Goal: Transaction & Acquisition: Purchase product/service

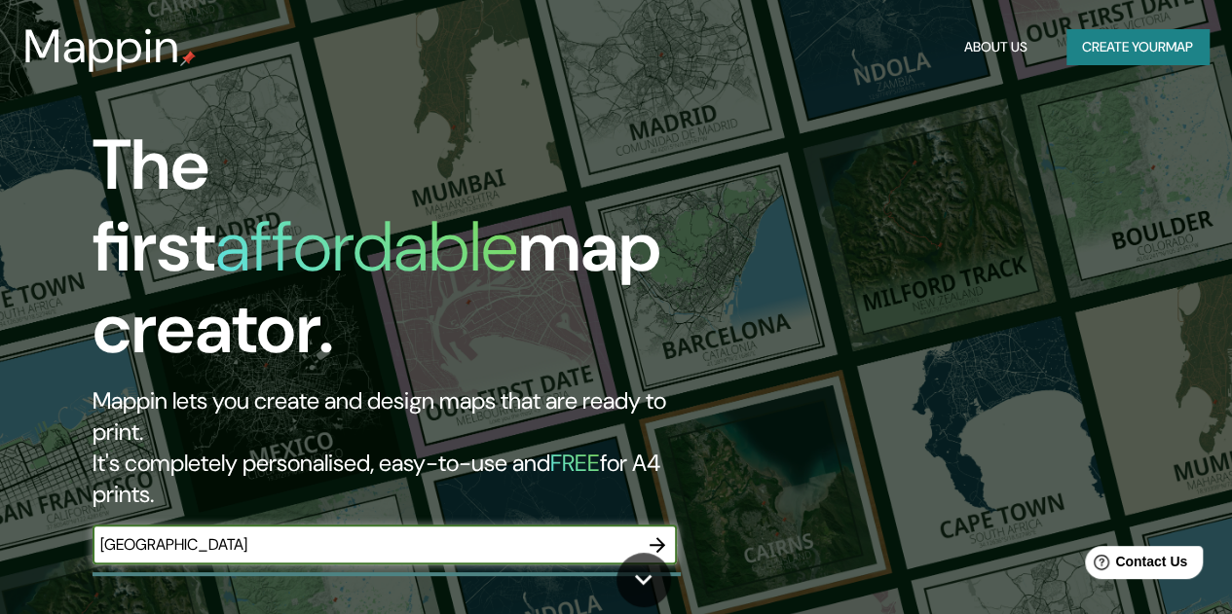
type input "[GEOGRAPHIC_DATA]"
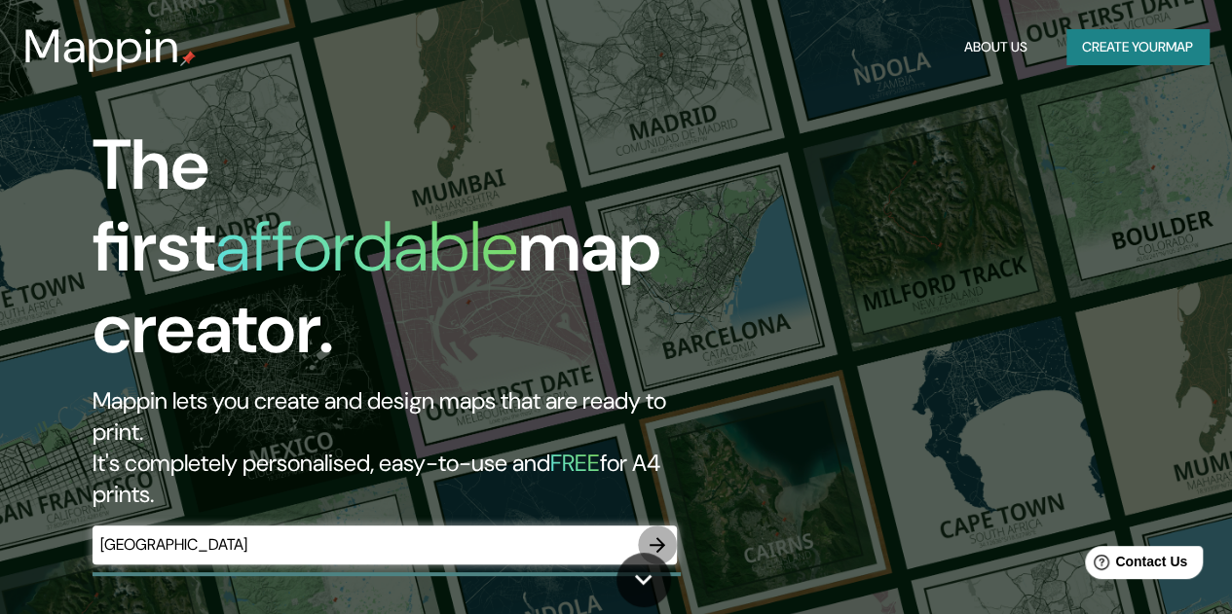
click at [650, 534] on icon "button" at bounding box center [657, 545] width 23 height 23
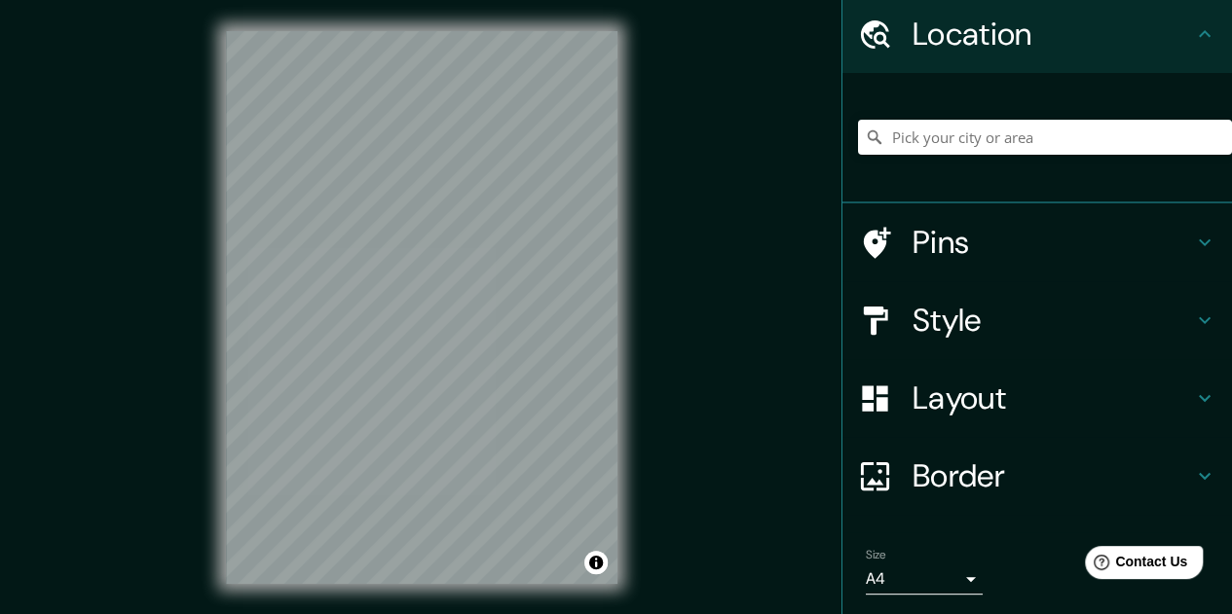
scroll to position [130, 0]
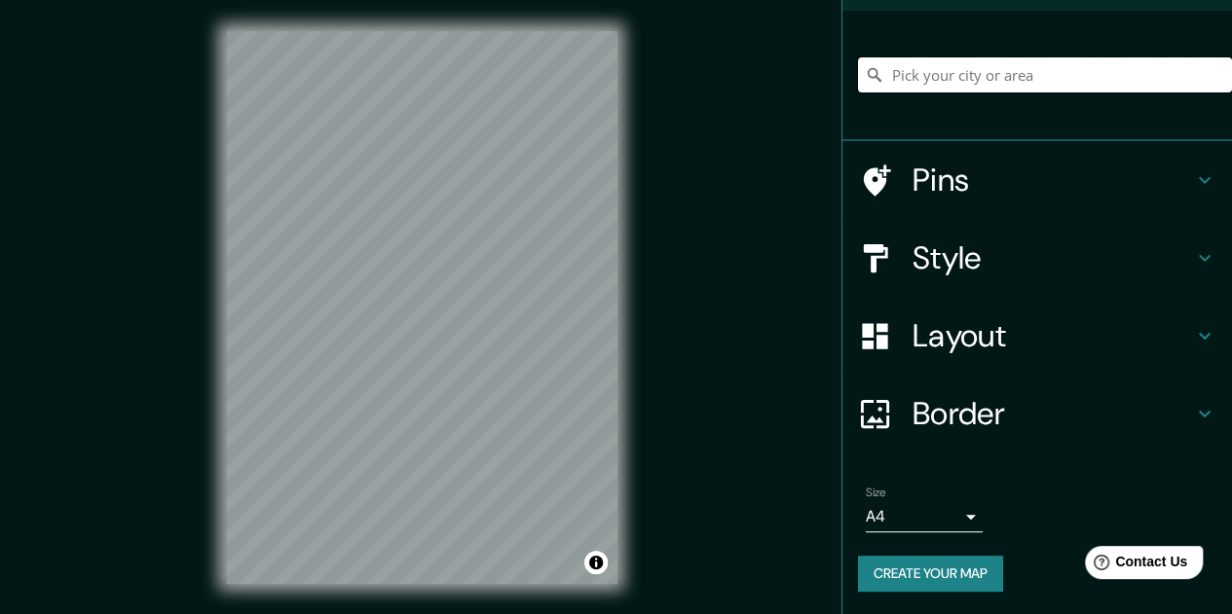
click at [1017, 91] on input "Pick your city or area" at bounding box center [1045, 74] width 374 height 35
type input "[GEOGRAPHIC_DATA]"
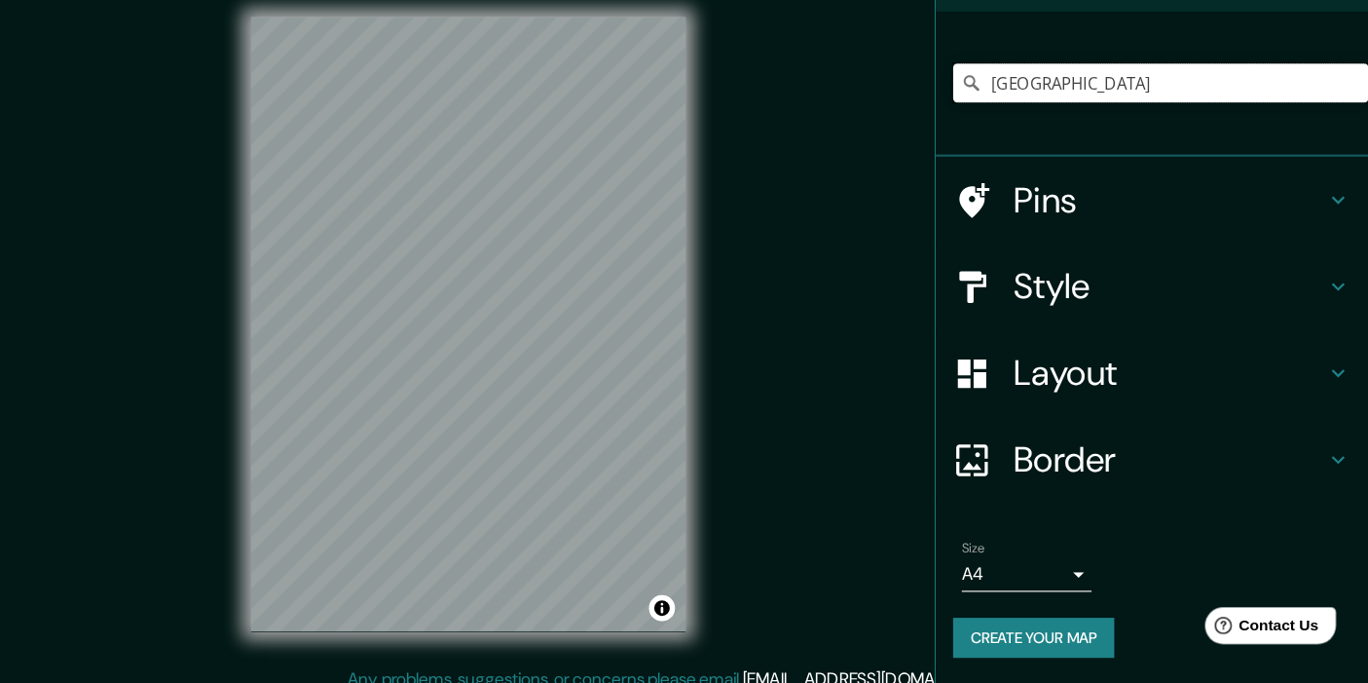
scroll to position [0, 0]
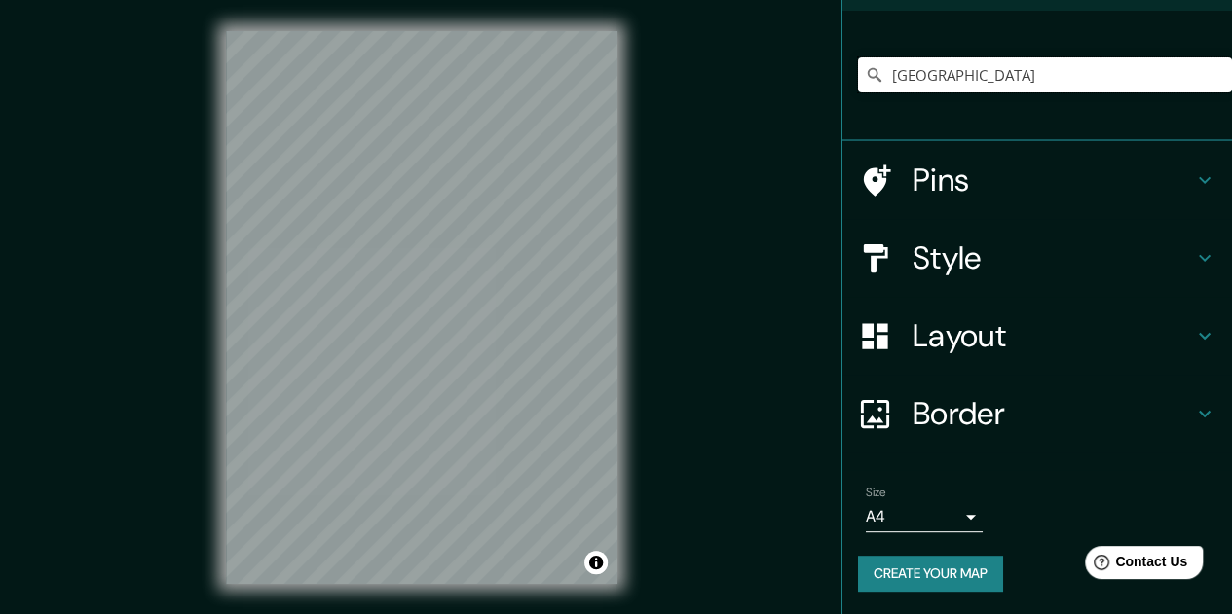
click at [1014, 90] on input "[GEOGRAPHIC_DATA]" at bounding box center [1045, 74] width 374 height 35
click at [1013, 79] on input "[GEOGRAPHIC_DATA]" at bounding box center [1045, 74] width 374 height 35
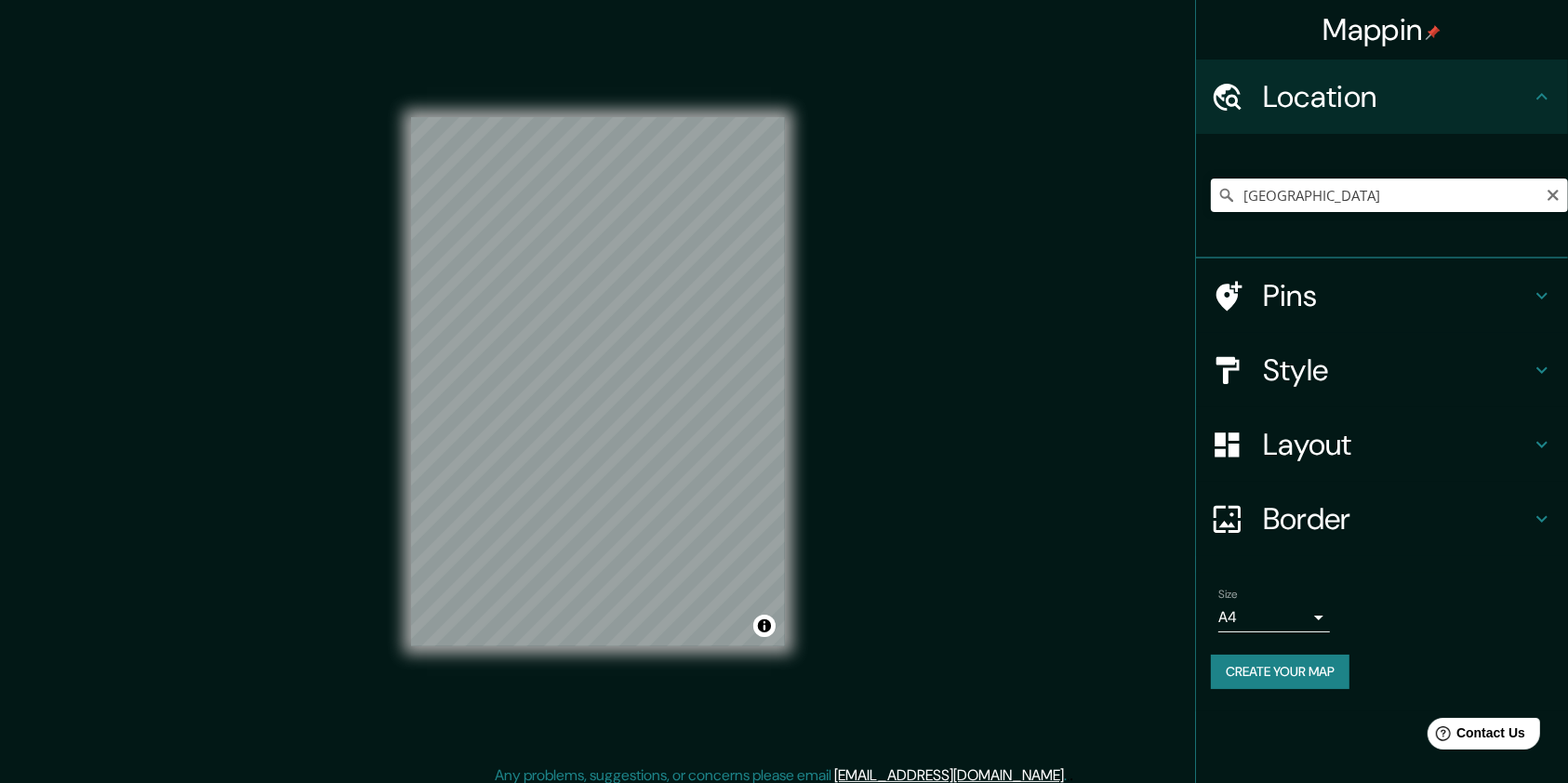
click at [1176, 158] on div "[GEOGRAPHIC_DATA] [GEOGRAPHIC_DATA] [GEOGRAPHIC_DATA] [GEOGRAPHIC_DATA][PERSON_…" at bounding box center [1389, 195] width 357 height 93
click at [1176, 195] on input "[GEOGRAPHIC_DATA]" at bounding box center [1389, 195] width 357 height 33
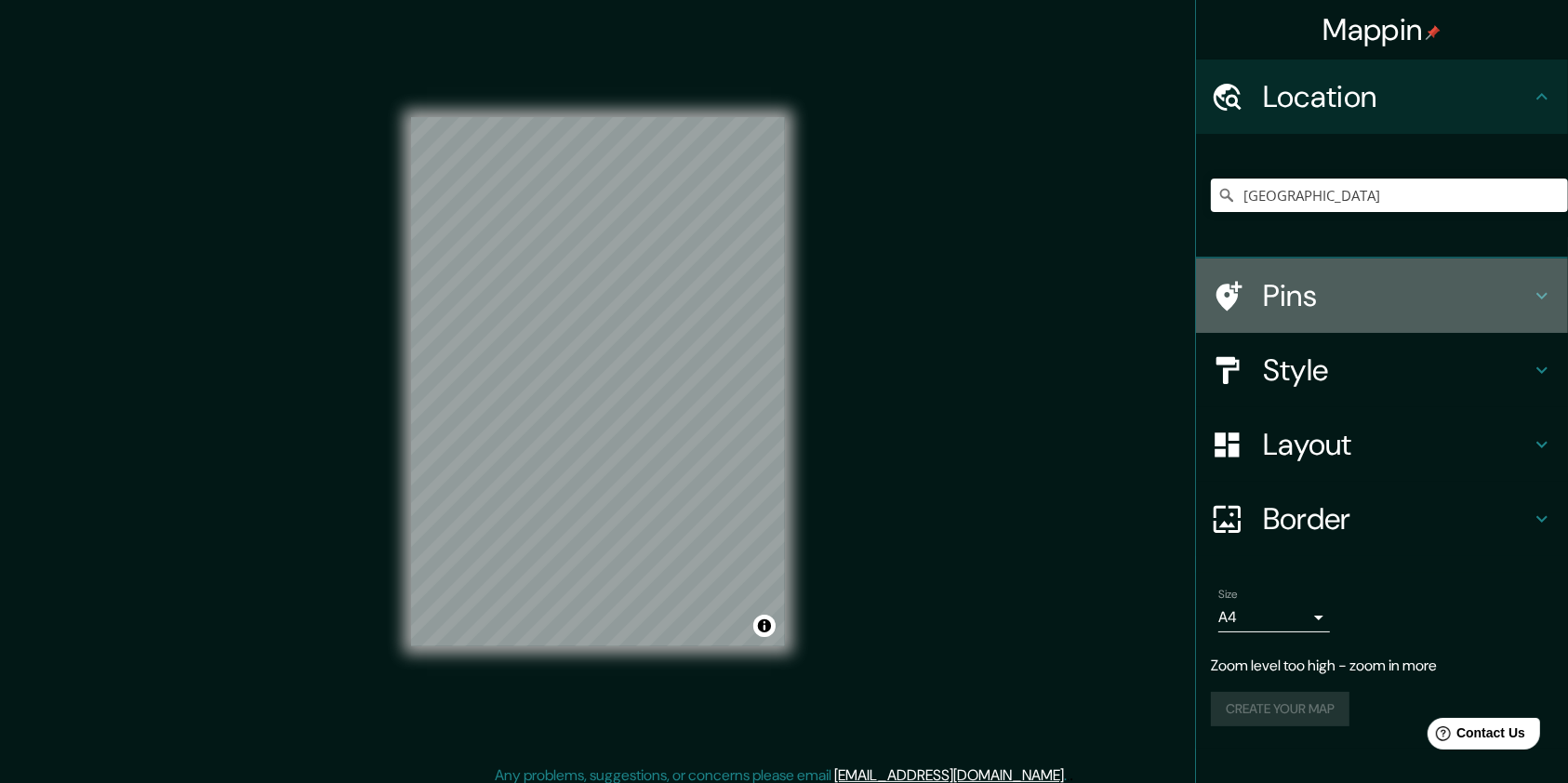
click at [1176, 308] on h4 "Pins" at bounding box center [1396, 295] width 267 height 37
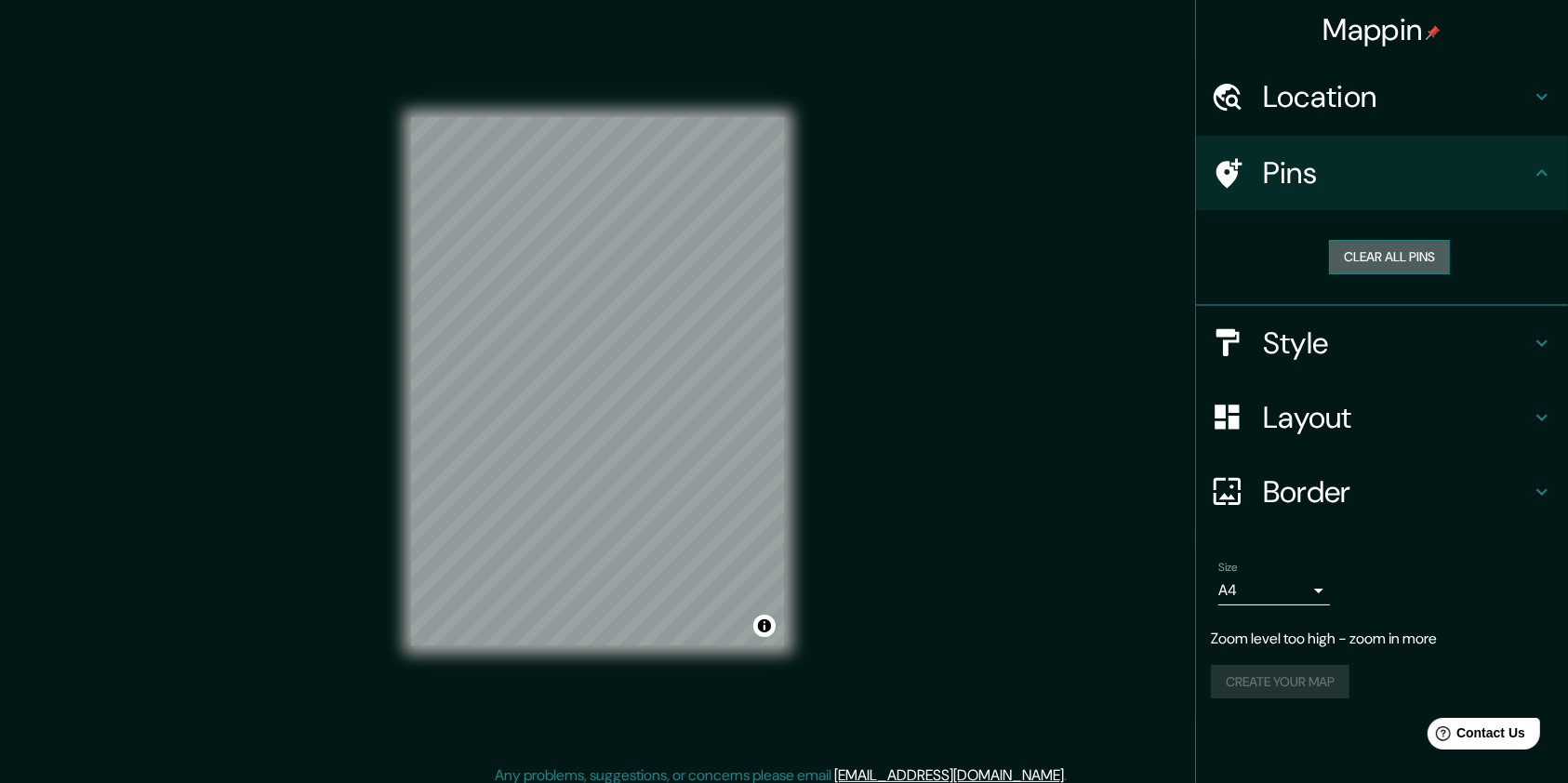
click at [1176, 262] on button "Clear all pins" at bounding box center [1388, 257] width 121 height 34
click at [1176, 349] on h4 "Style" at bounding box center [1396, 343] width 267 height 37
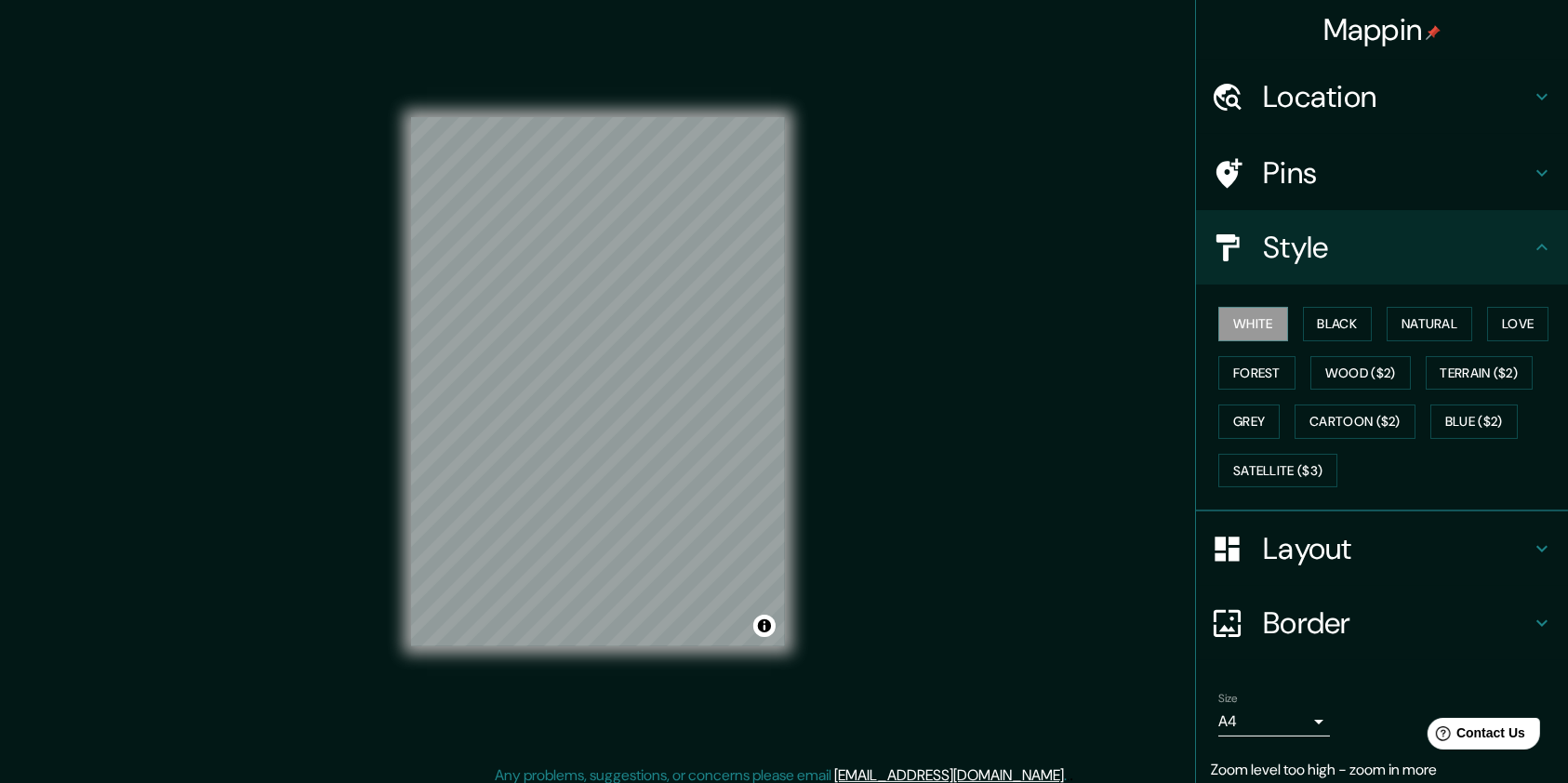
drag, startPoint x: 1333, startPoint y: 252, endPoint x: 1341, endPoint y: 192, distance: 60.5
click at [1176, 250] on h4 "Style" at bounding box center [1396, 247] width 267 height 37
click at [1176, 176] on h4 "Pins" at bounding box center [1396, 173] width 267 height 37
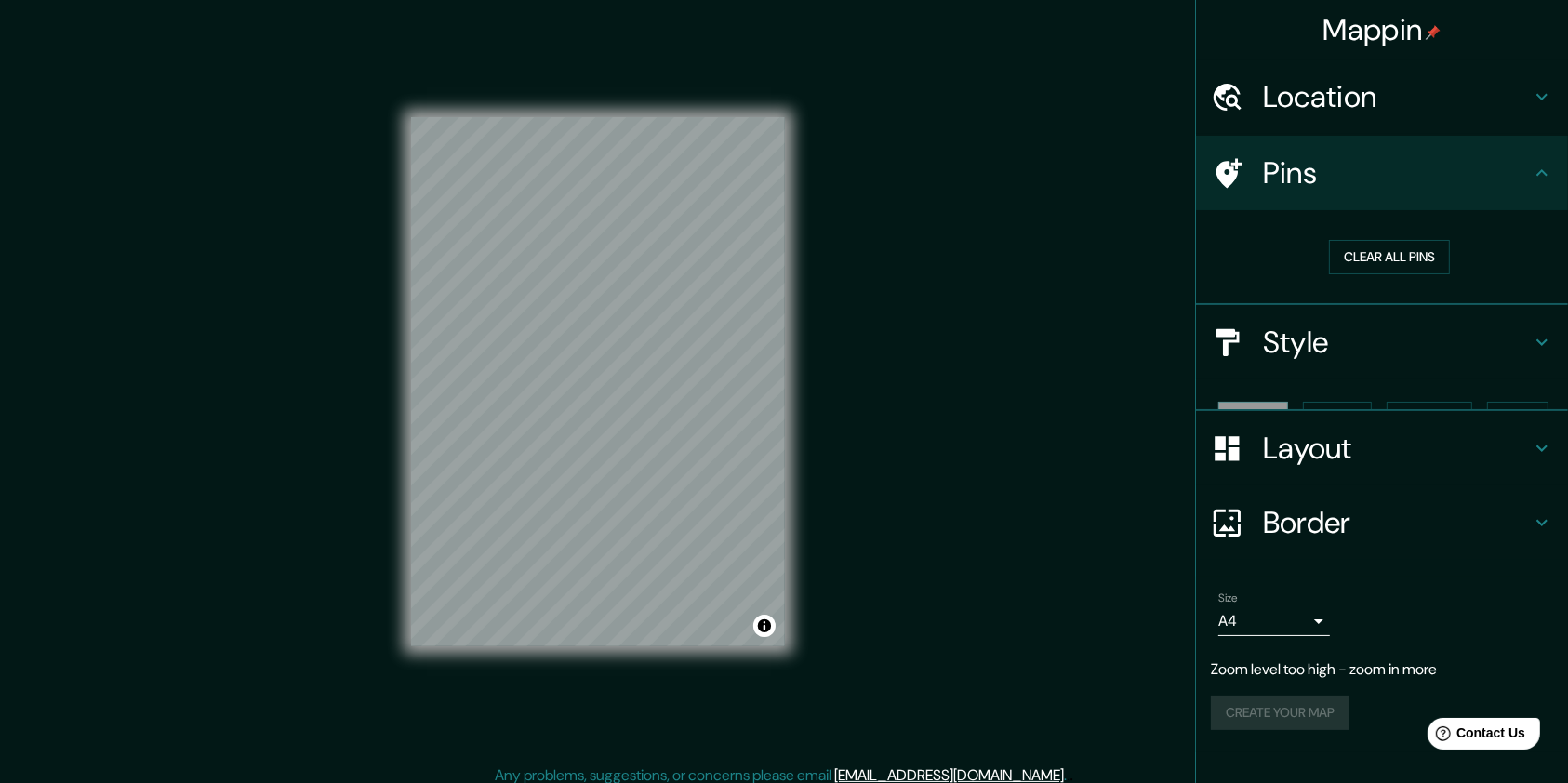
click at [1176, 91] on h4 "Location" at bounding box center [1396, 96] width 267 height 37
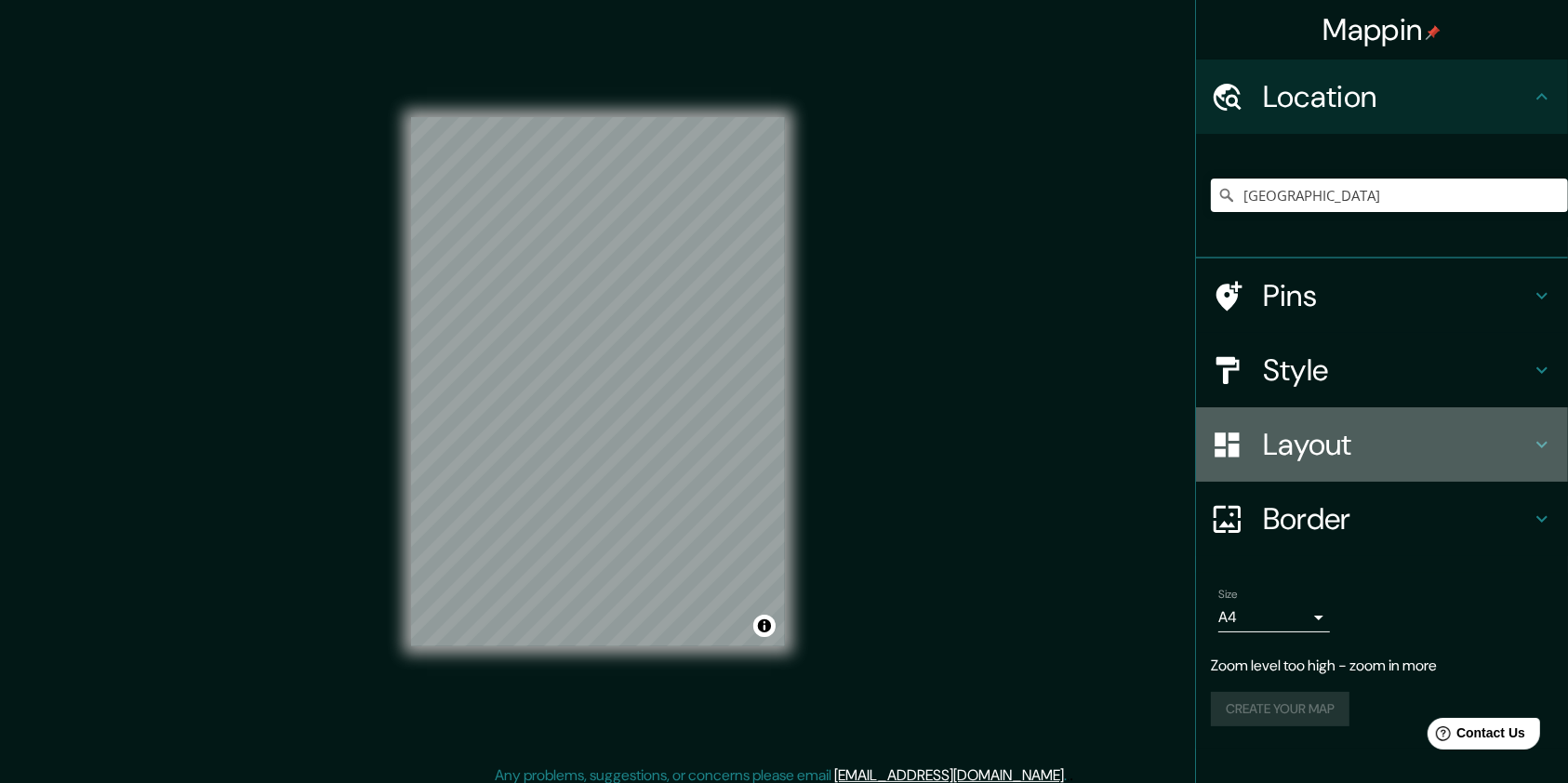
click at [1176, 438] on h4 "Layout" at bounding box center [1396, 444] width 267 height 37
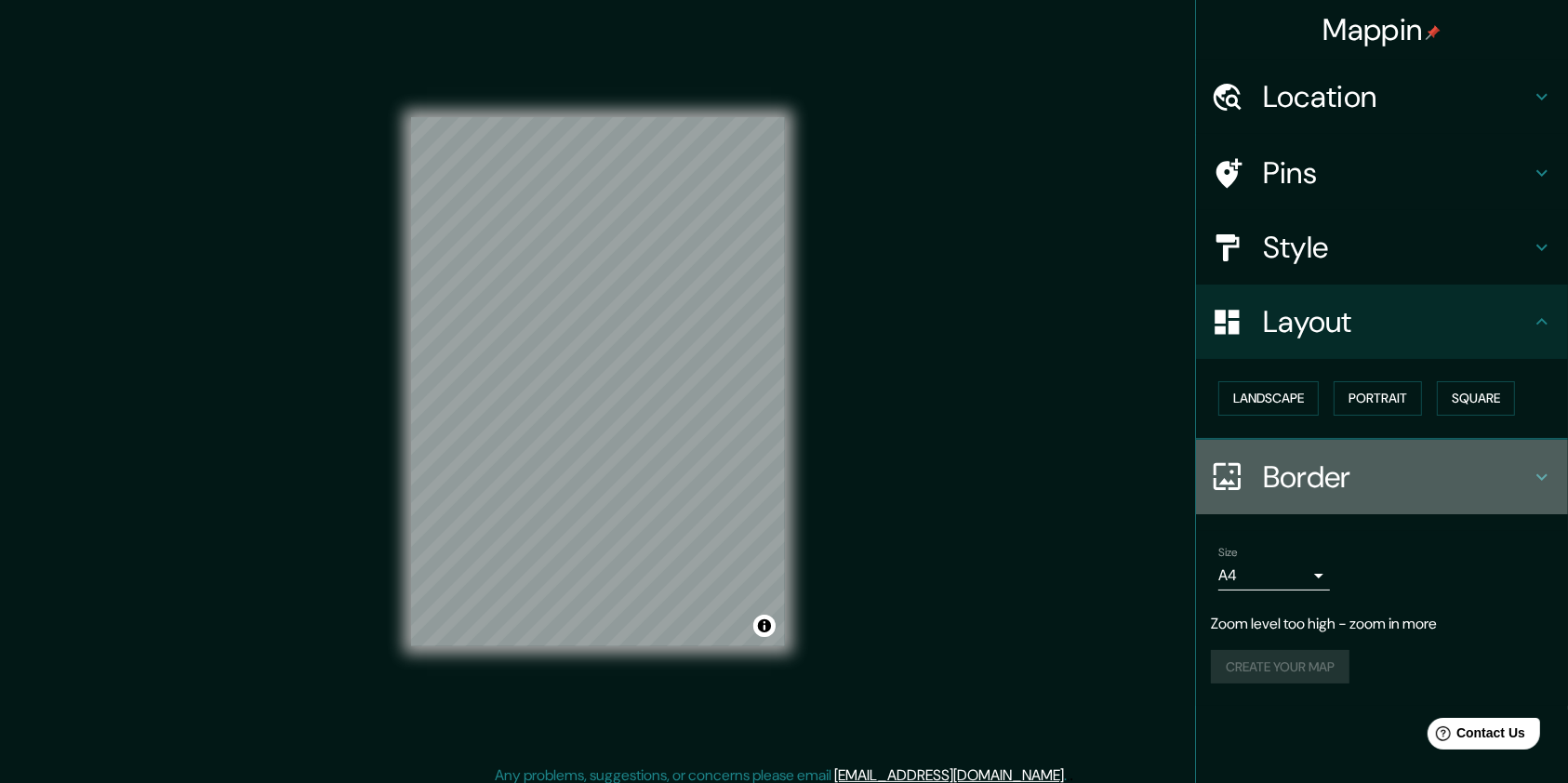
click at [1176, 474] on h4 "Border" at bounding box center [1396, 476] width 267 height 37
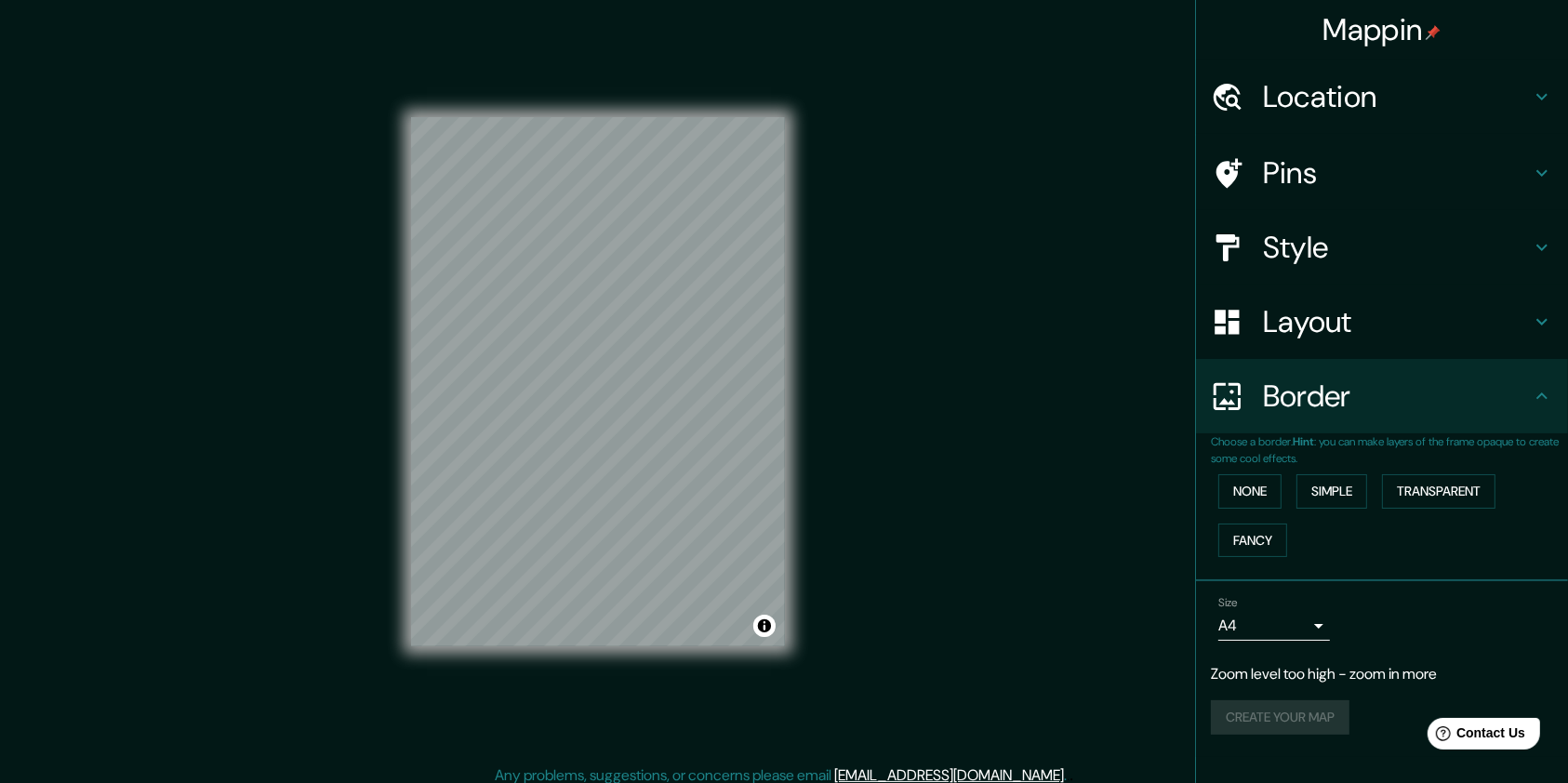
click at [1176, 585] on body "Mappin Location [GEOGRAPHIC_DATA] Pins Style Layout Border Choose a border. Hin…" at bounding box center [784, 392] width 1568 height 783
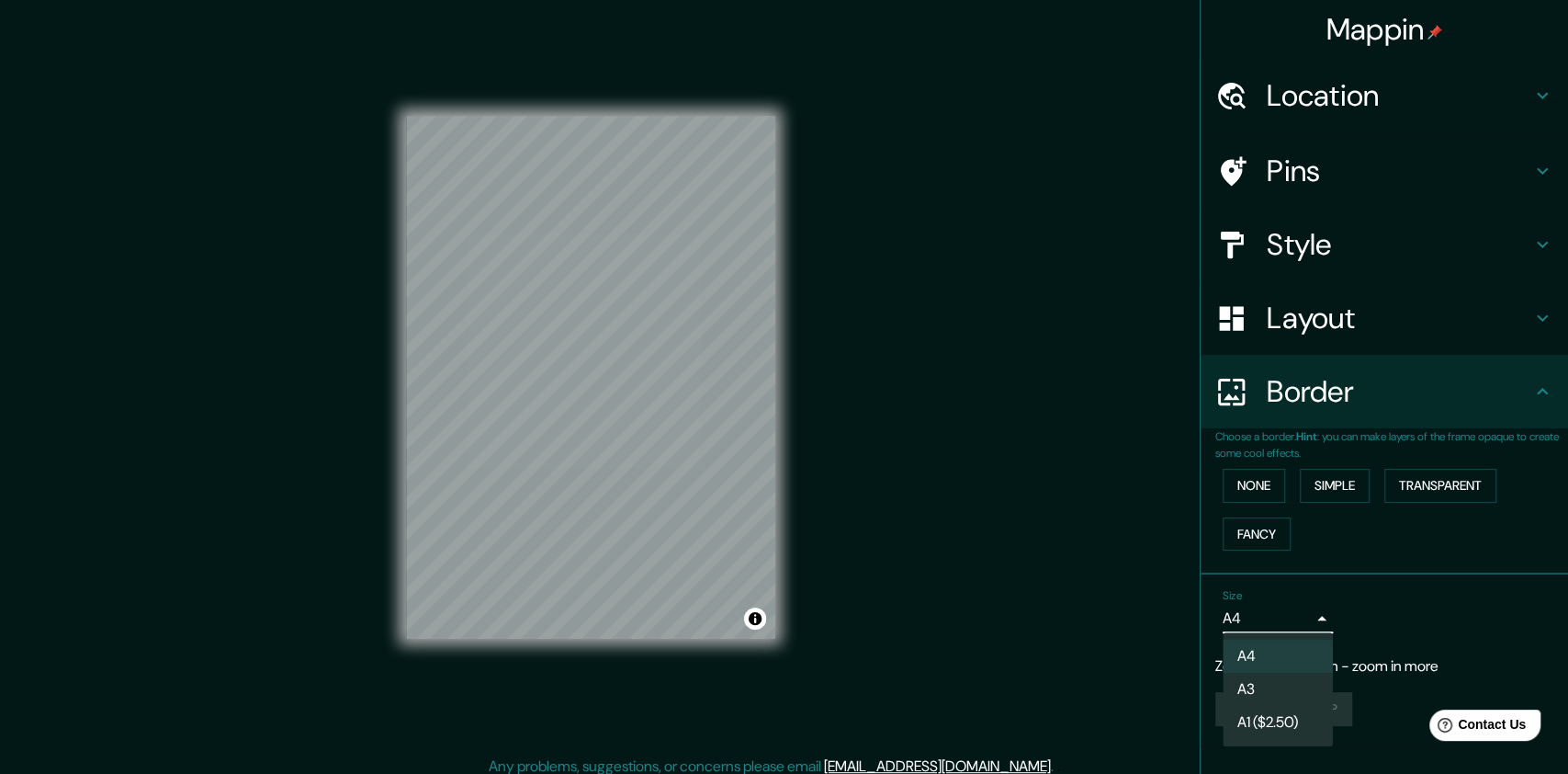
click at [1161, 579] on div at bounding box center [784, 387] width 1568 height 774
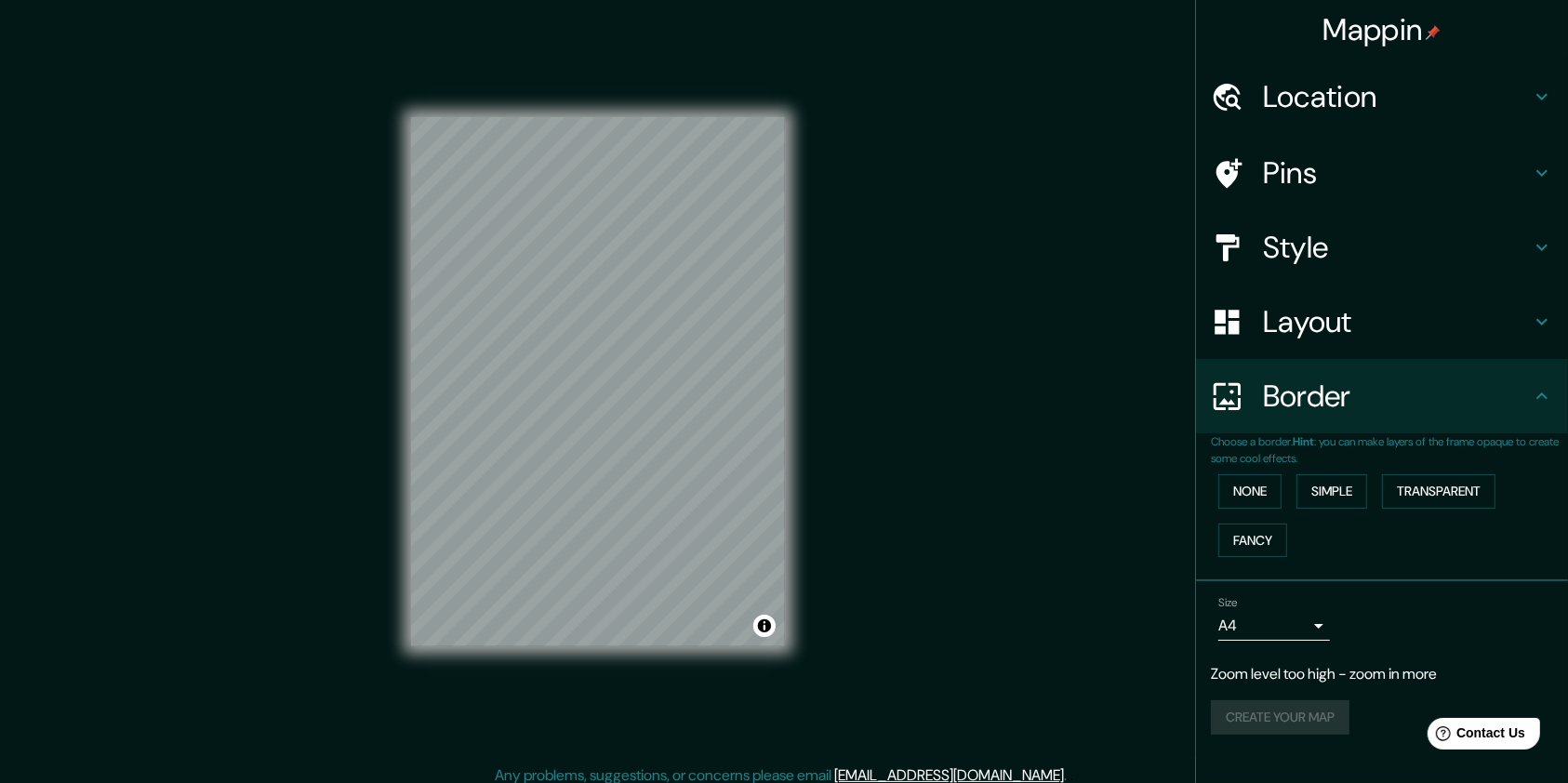
click at [807, 363] on div "© Mapbox © OpenStreetMap Improve this map" at bounding box center [598, 382] width 434 height 764
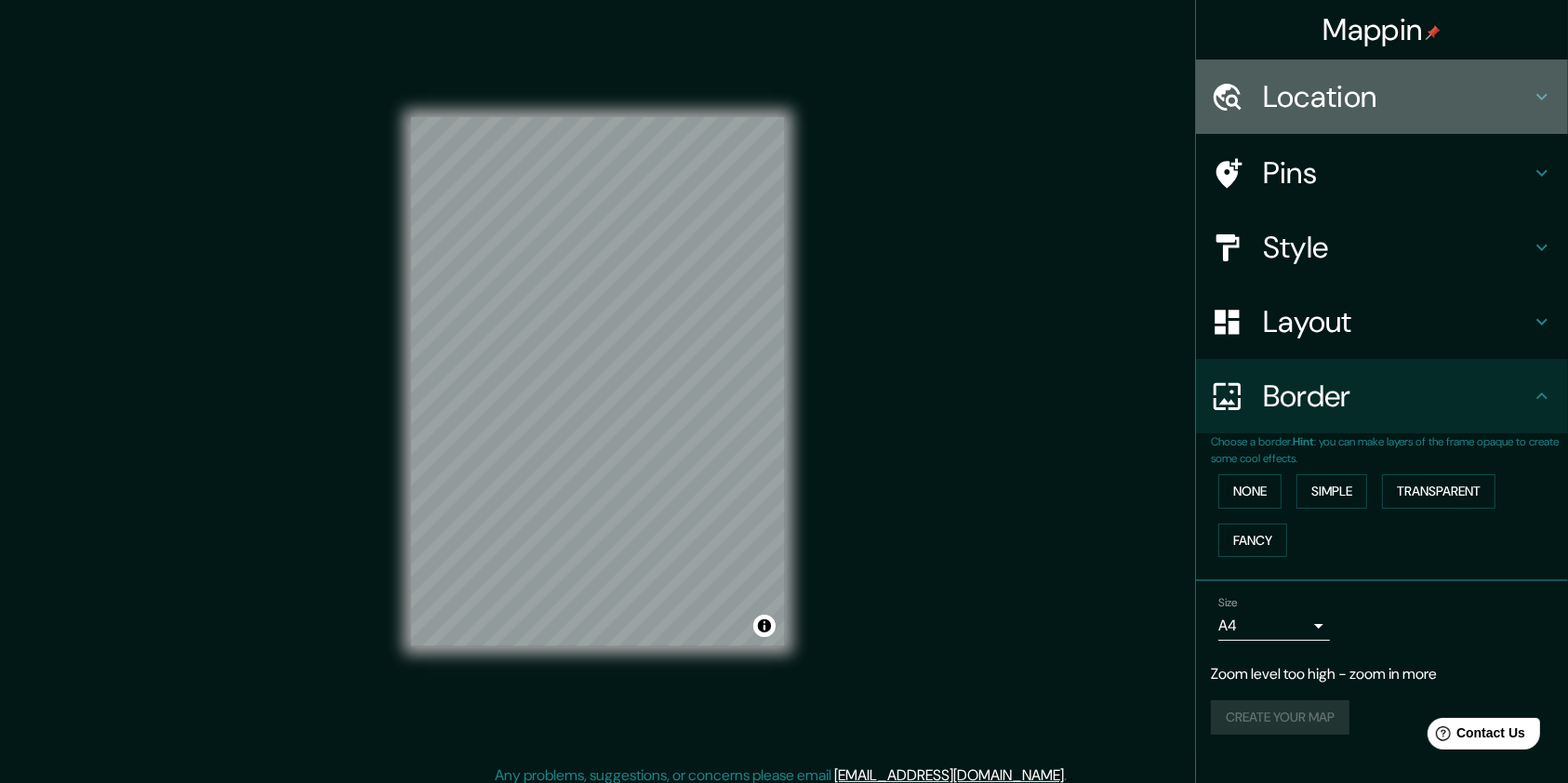
click at [1176, 90] on h4 "Location" at bounding box center [1396, 96] width 267 height 37
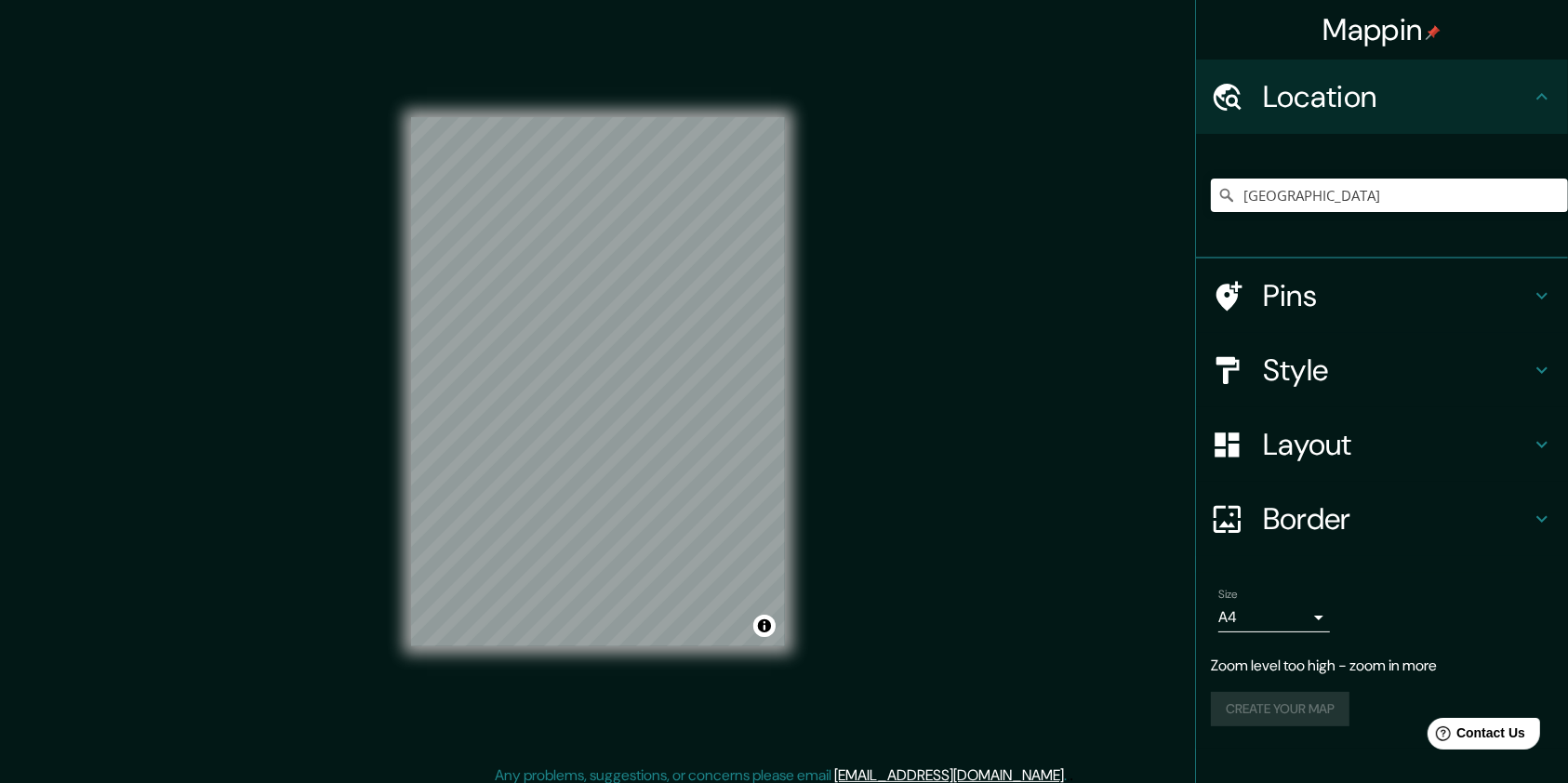
drag, startPoint x: 1387, startPoint y: 217, endPoint x: 1383, endPoint y: 203, distance: 14.6
click at [1176, 216] on div "[GEOGRAPHIC_DATA]" at bounding box center [1389, 195] width 357 height 93
click at [1176, 201] on input "[GEOGRAPHIC_DATA]" at bounding box center [1389, 195] width 357 height 33
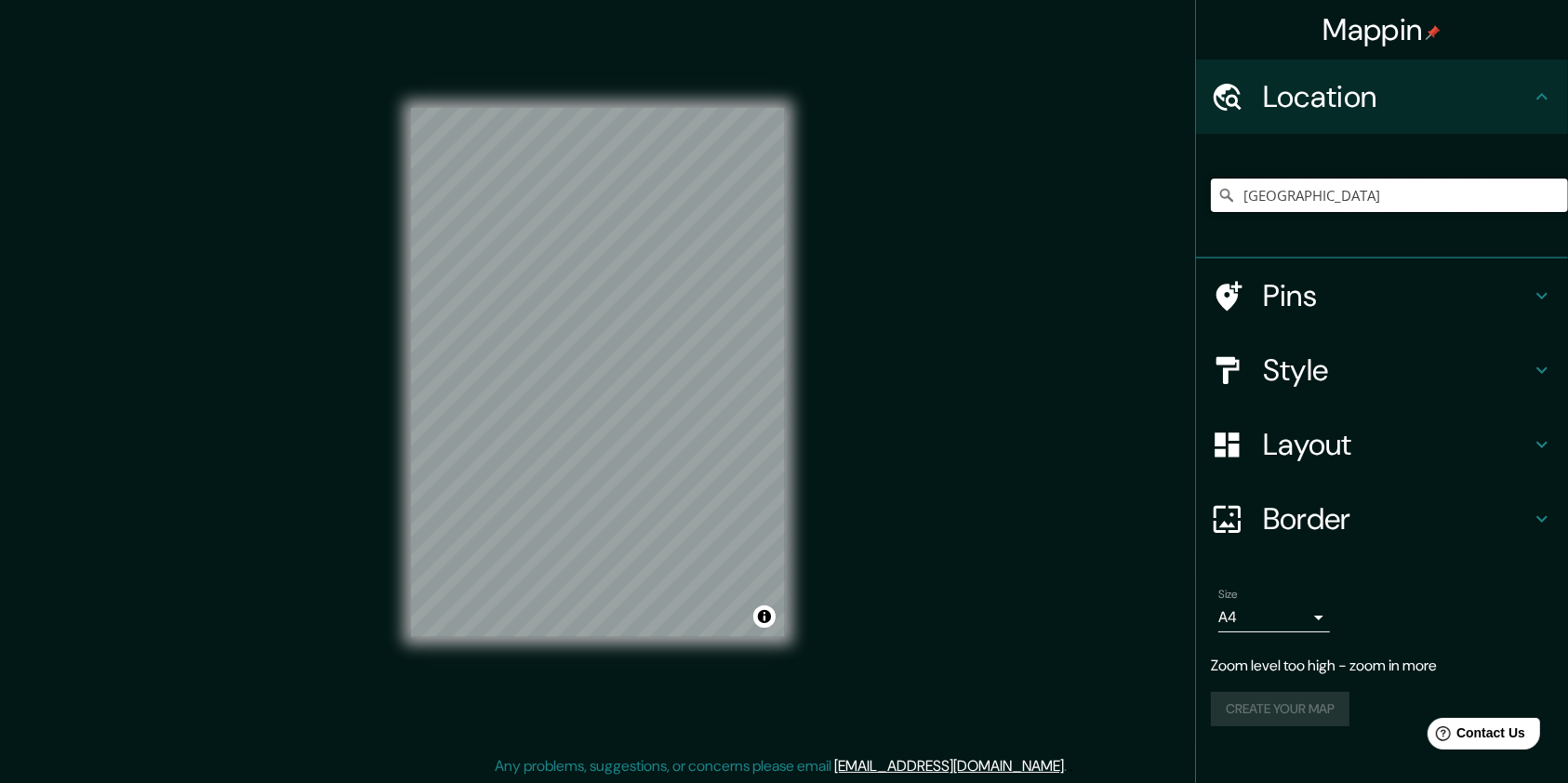
scroll to position [11, 0]
